Goal: Navigation & Orientation: Go to known website

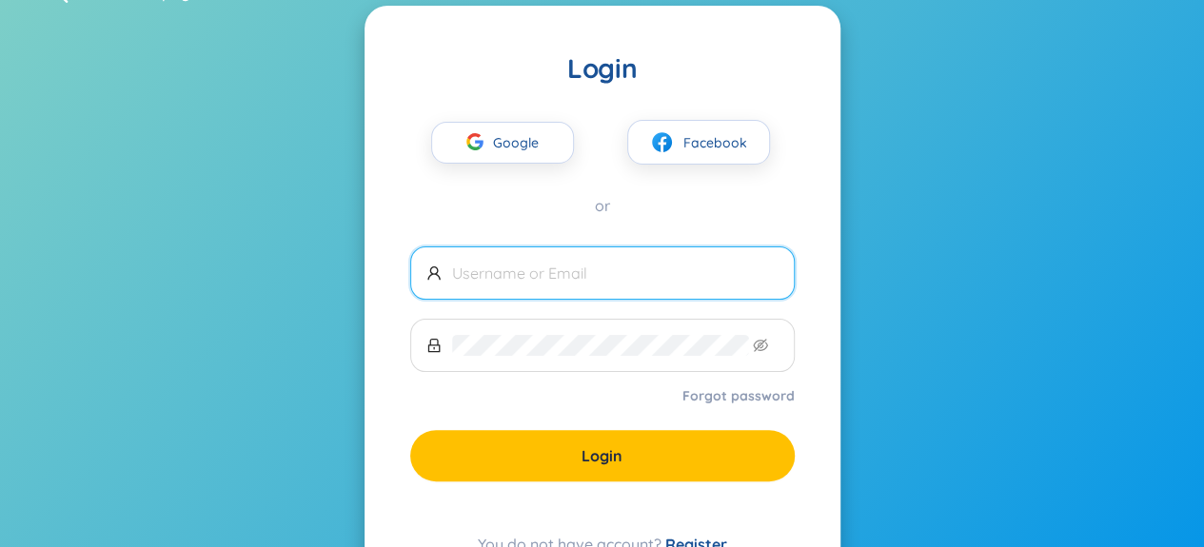
scroll to position [50, 0]
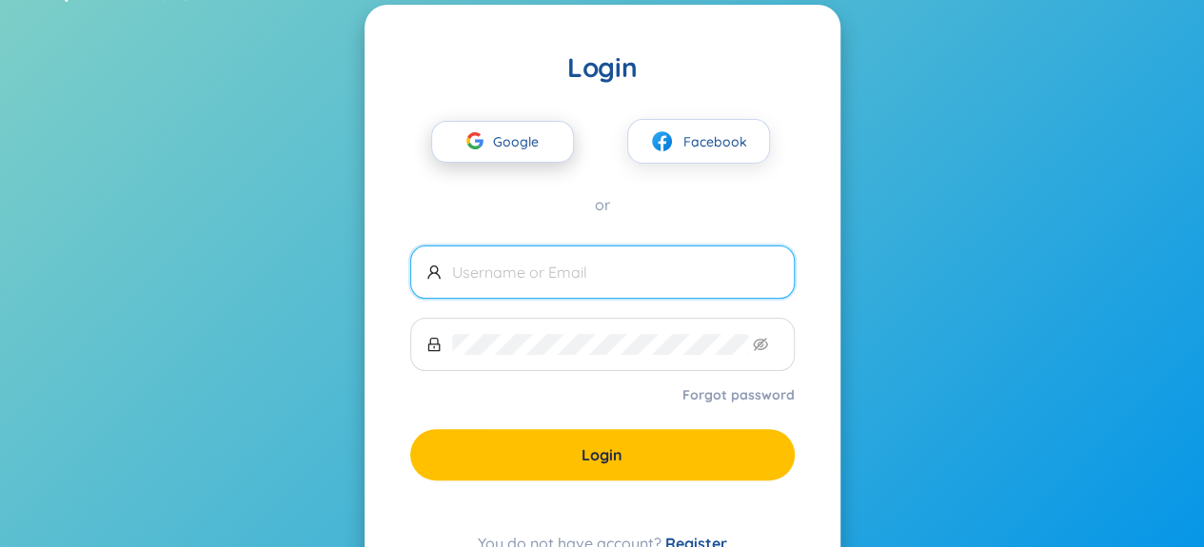
click at [470, 147] on icon "button" at bounding box center [473, 145] width 13 height 7
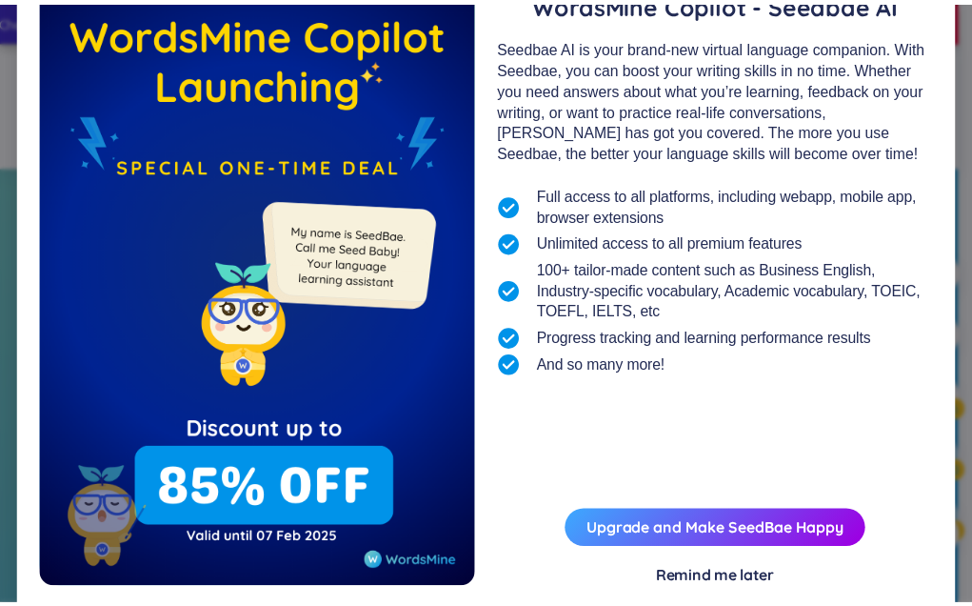
scroll to position [158, 0]
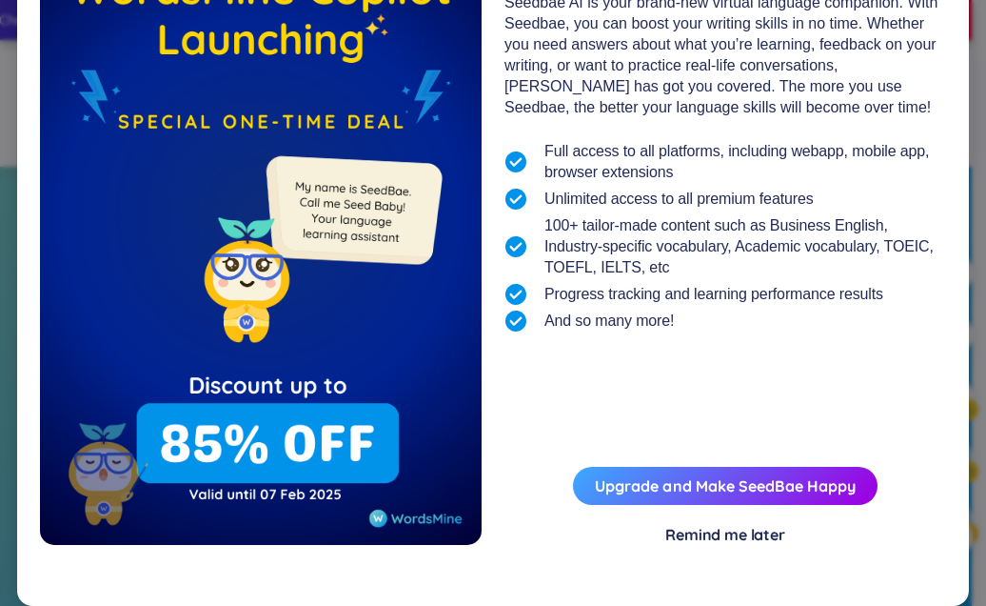
click at [766, 535] on div "Remind me later" at bounding box center [726, 534] width 120 height 21
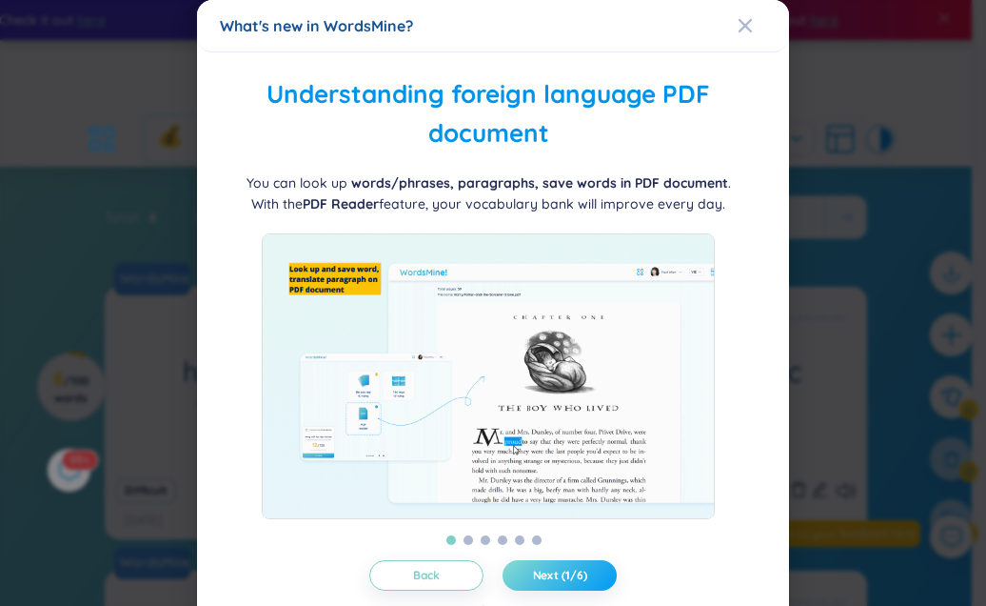
click at [575, 547] on span "Next (1/6)" at bounding box center [560, 574] width 54 height 15
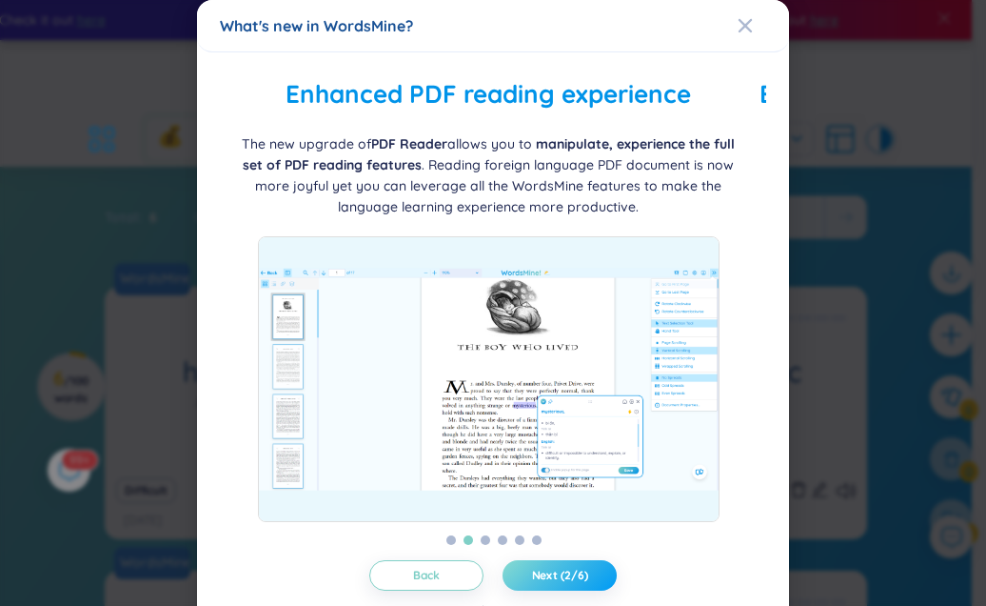
click at [574, 547] on span "Next (2/6)" at bounding box center [560, 574] width 56 height 15
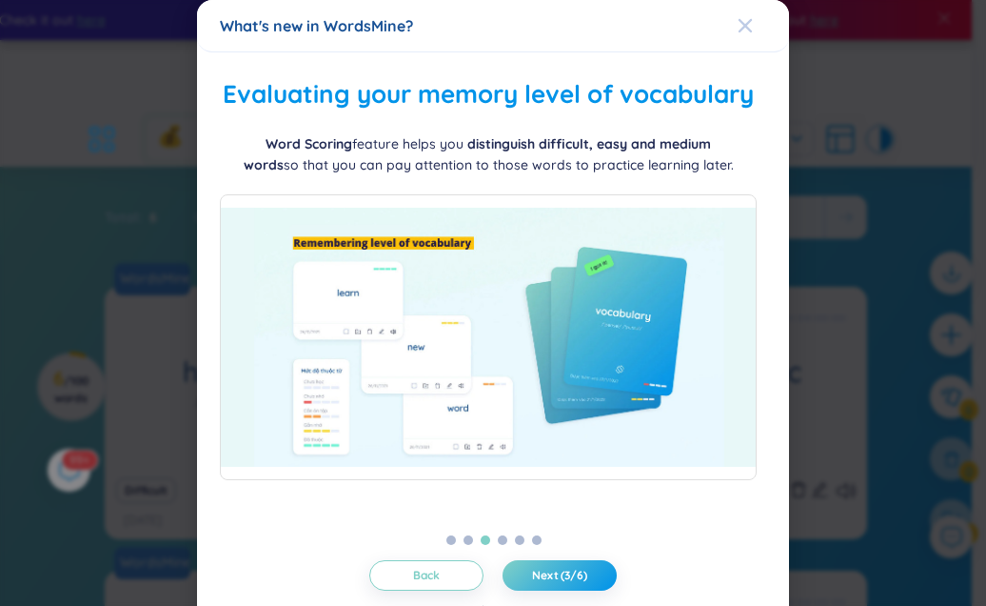
click at [738, 34] on div "Close" at bounding box center [745, 25] width 15 height 51
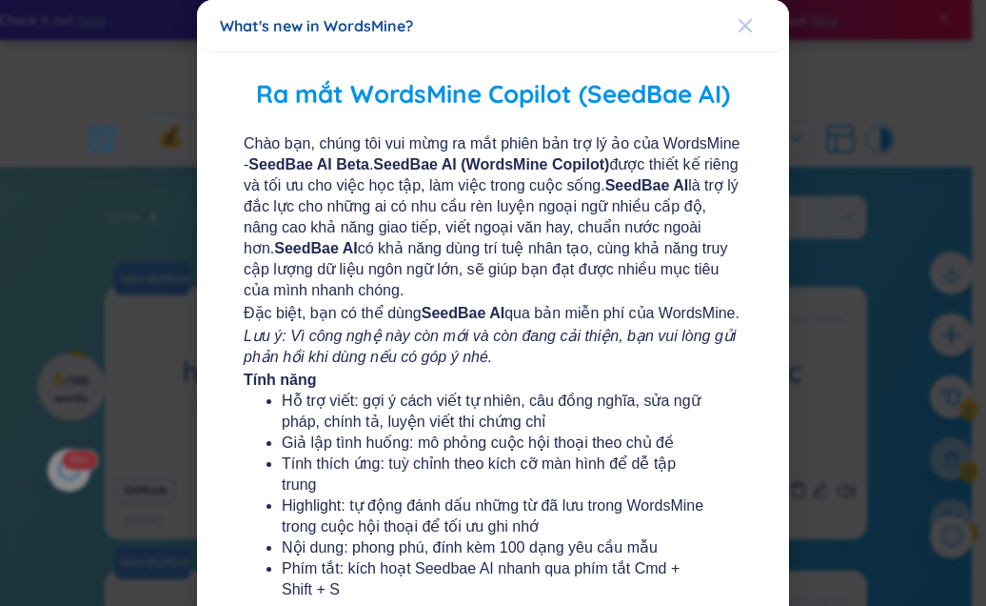
click at [738, 25] on icon "Close" at bounding box center [745, 25] width 15 height 15
